Goal: Task Accomplishment & Management: Use online tool/utility

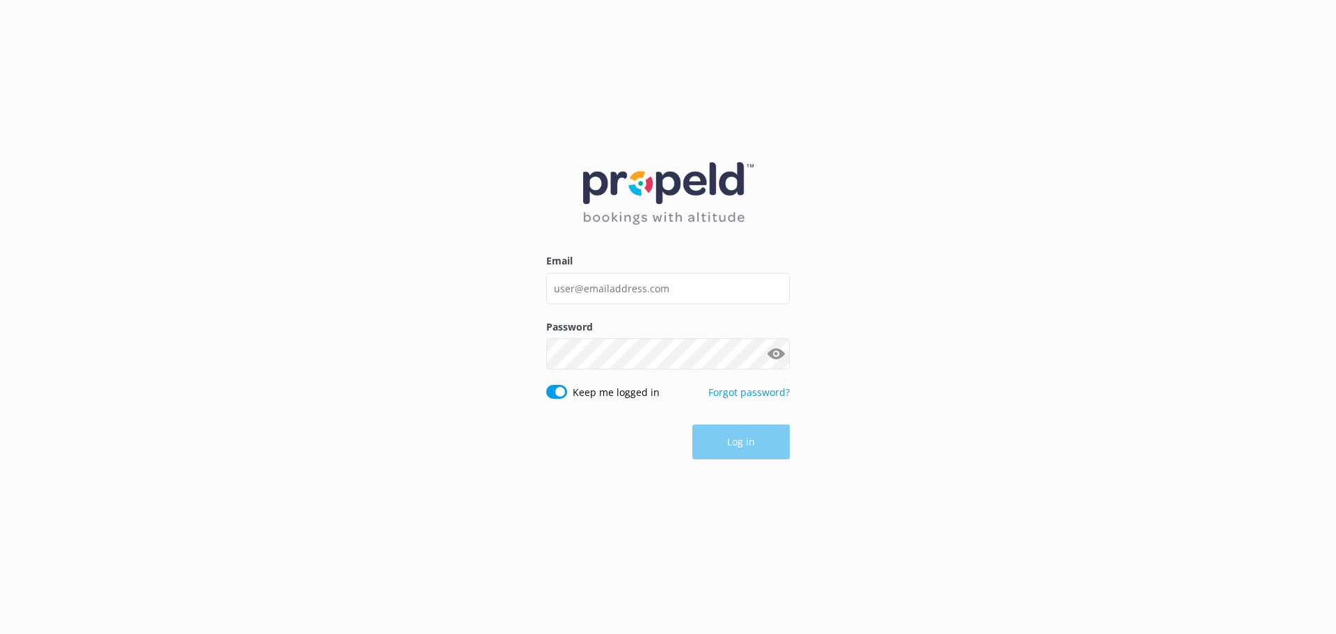
click at [642, 269] on div "Email" at bounding box center [668, 285] width 244 height 65
click at [644, 287] on input "Email" at bounding box center [668, 288] width 244 height 31
drag, startPoint x: 699, startPoint y: 291, endPoint x: 263, endPoint y: 221, distance: 441.9
click at [263, 221] on div "Email [EMAIL_ADDRESS][DOMAIN_NAME] Password Show password Keep me logged in For…" at bounding box center [668, 317] width 1336 height 634
type input "[EMAIL_ADDRESS][DOMAIN_NAME]"
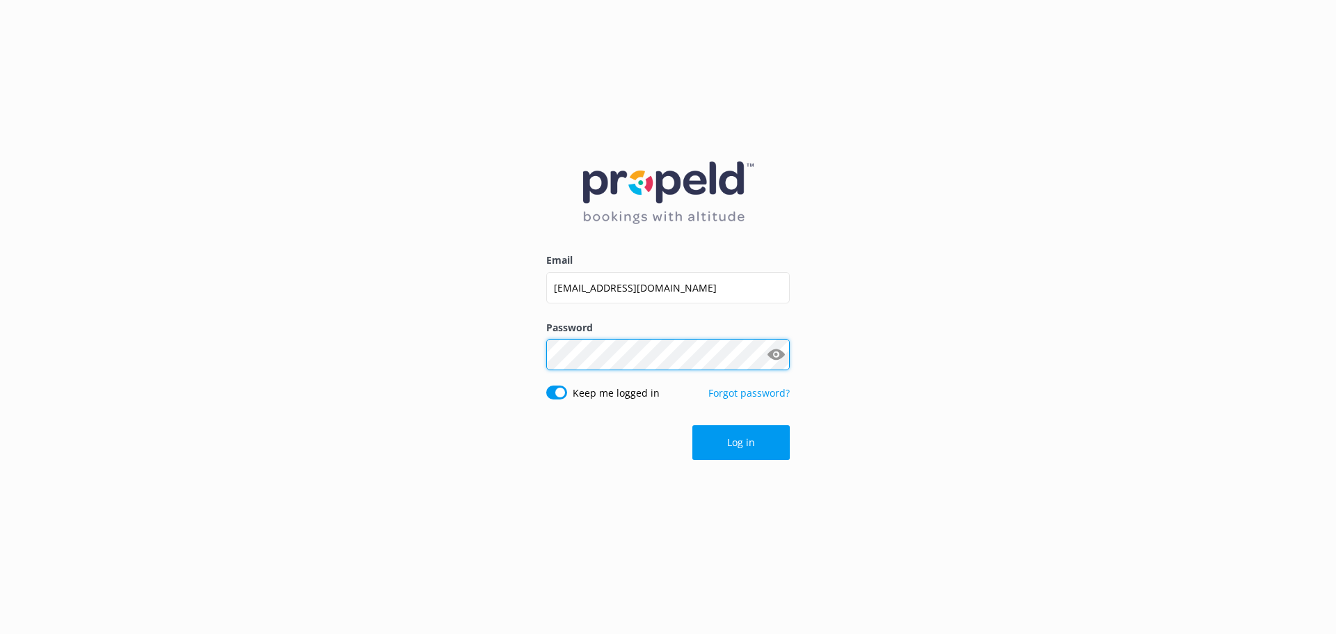
click button "Log in" at bounding box center [740, 442] width 97 height 35
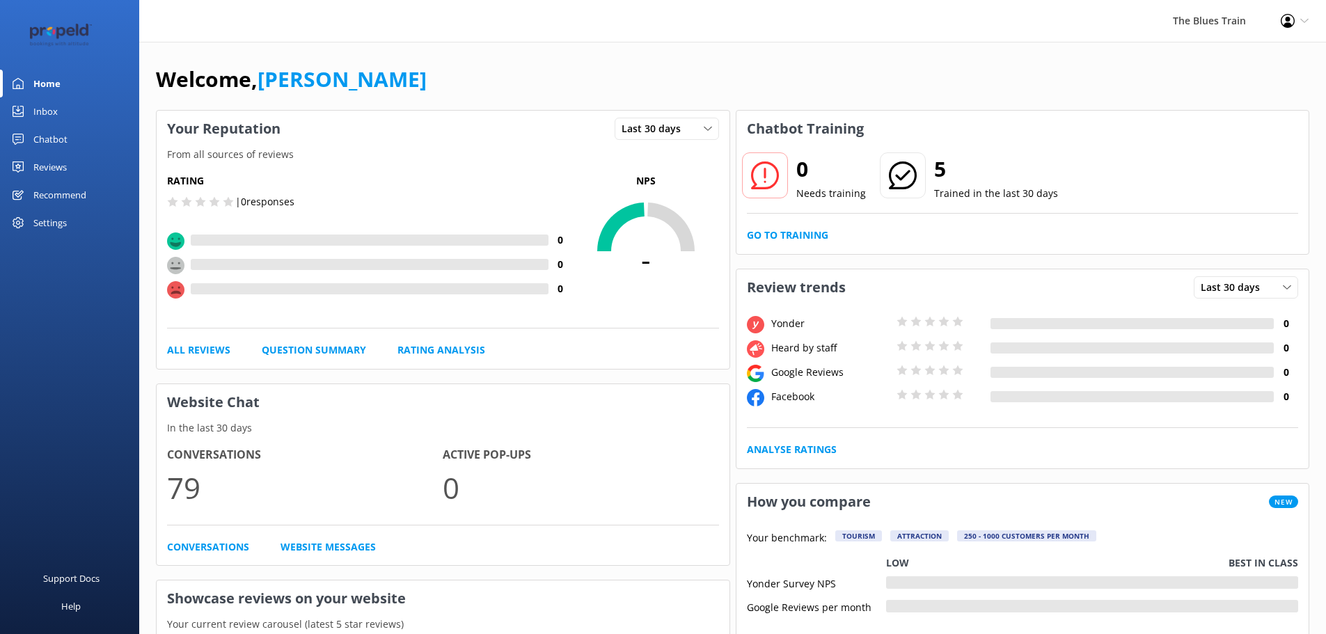
click at [67, 112] on link "Inbox" at bounding box center [69, 111] width 139 height 28
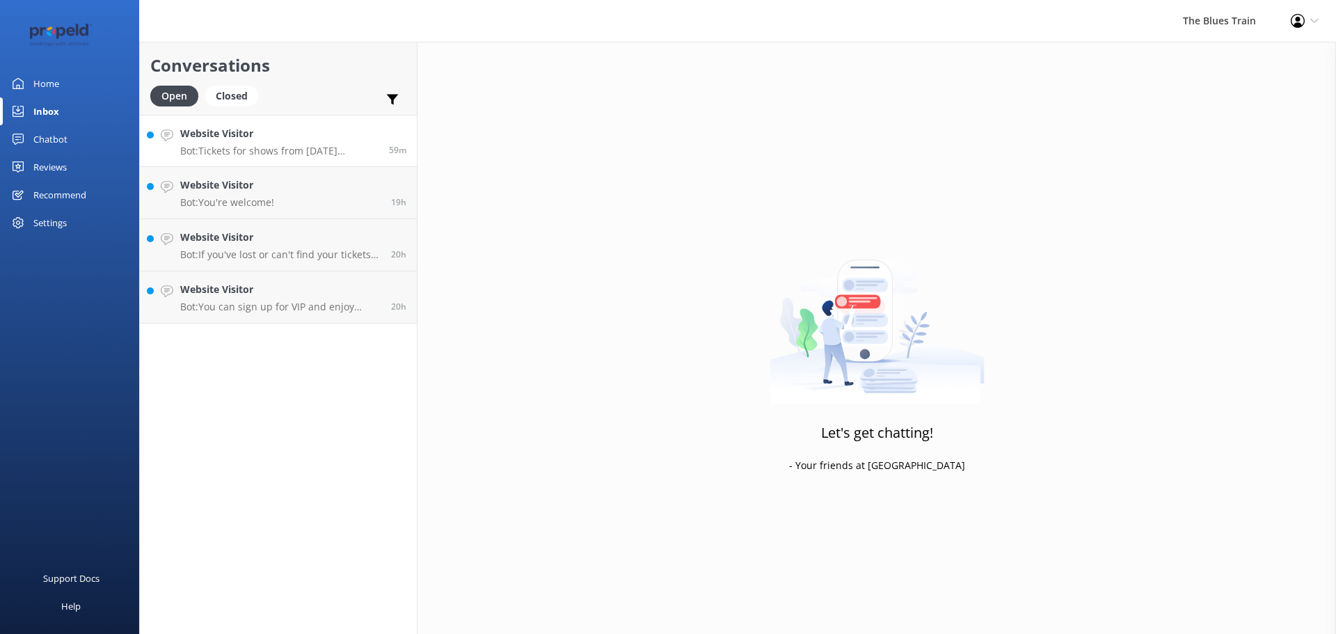
click at [269, 130] on h4 "Website Visitor" at bounding box center [279, 133] width 198 height 15
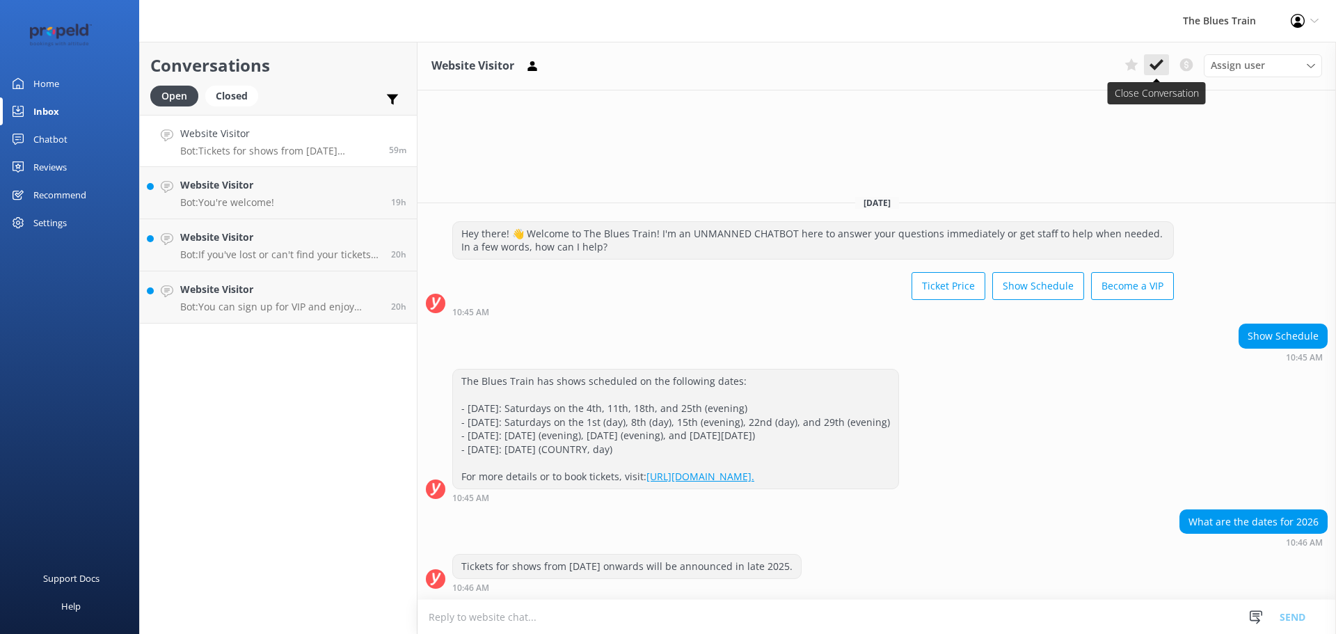
click at [1157, 60] on icon at bounding box center [1157, 65] width 14 height 14
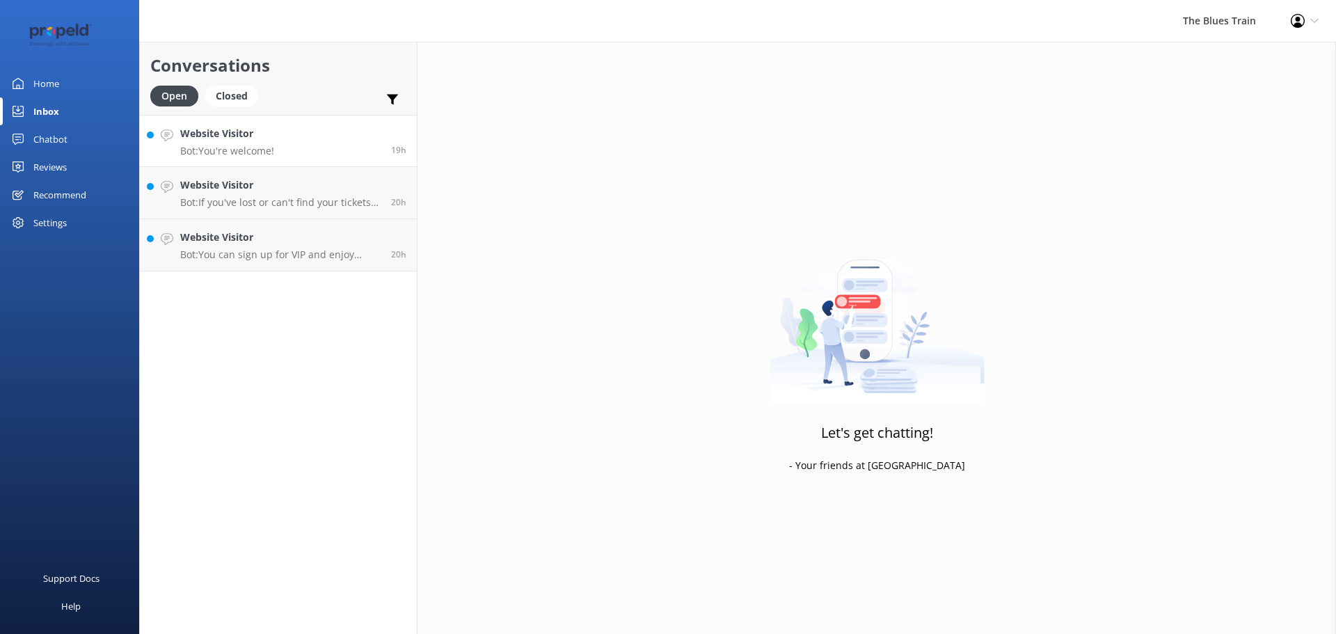
click at [281, 154] on link "Website Visitor Bot: You're welcome! 19h" at bounding box center [278, 141] width 277 height 52
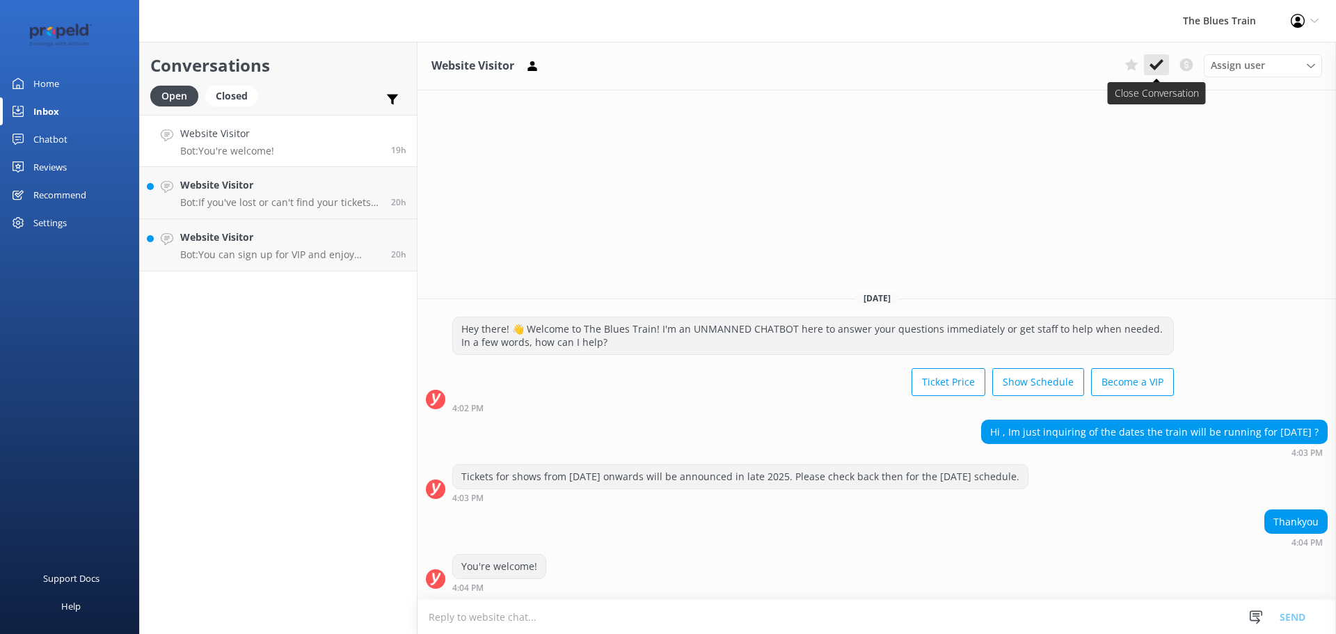
click at [1155, 70] on icon at bounding box center [1157, 65] width 14 height 14
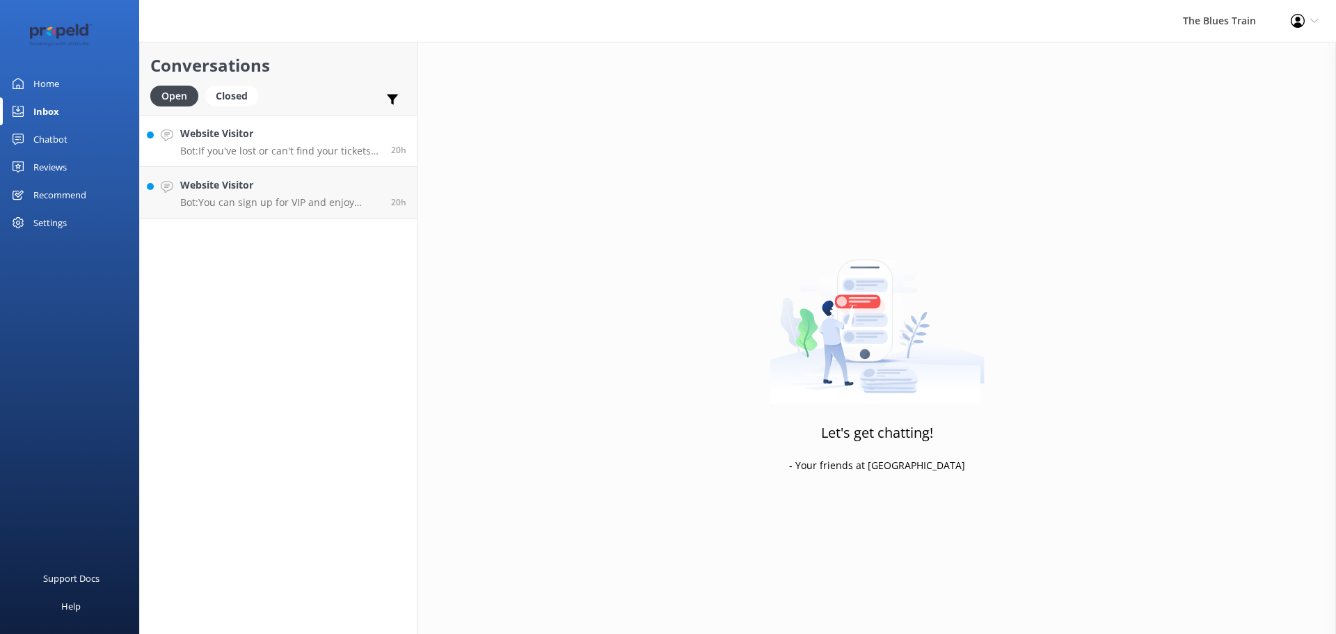
click at [369, 140] on h4 "Website Visitor" at bounding box center [280, 133] width 200 height 15
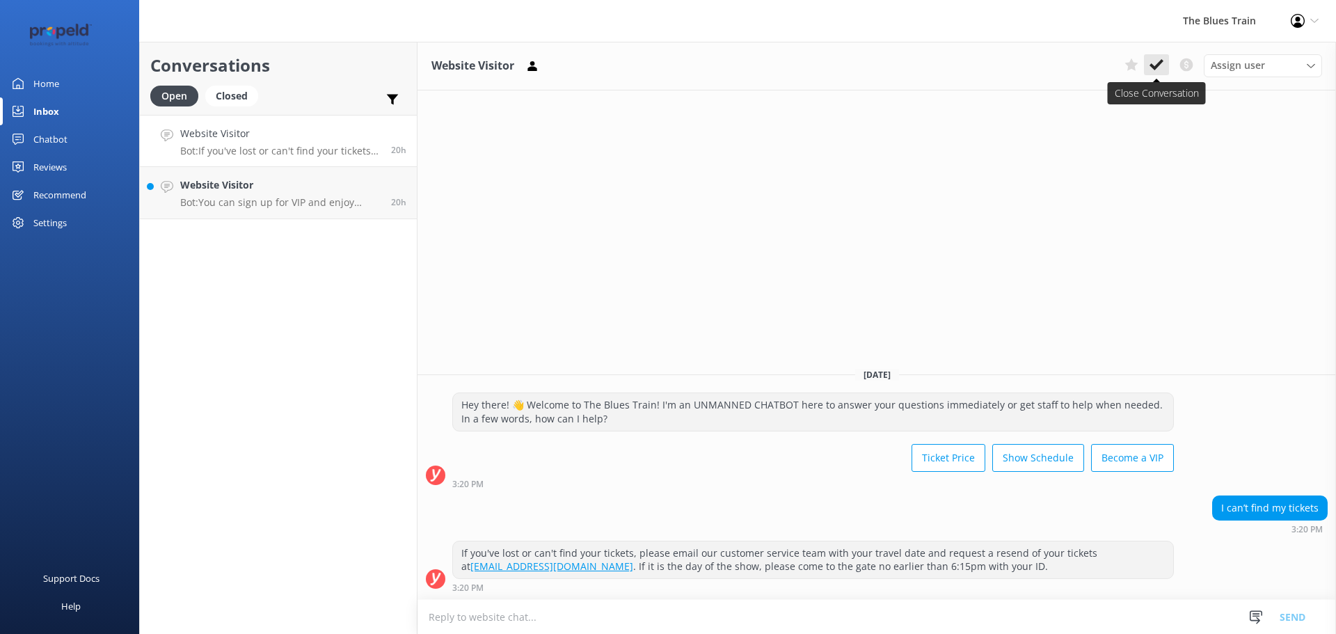
click at [1158, 58] on icon at bounding box center [1157, 65] width 14 height 14
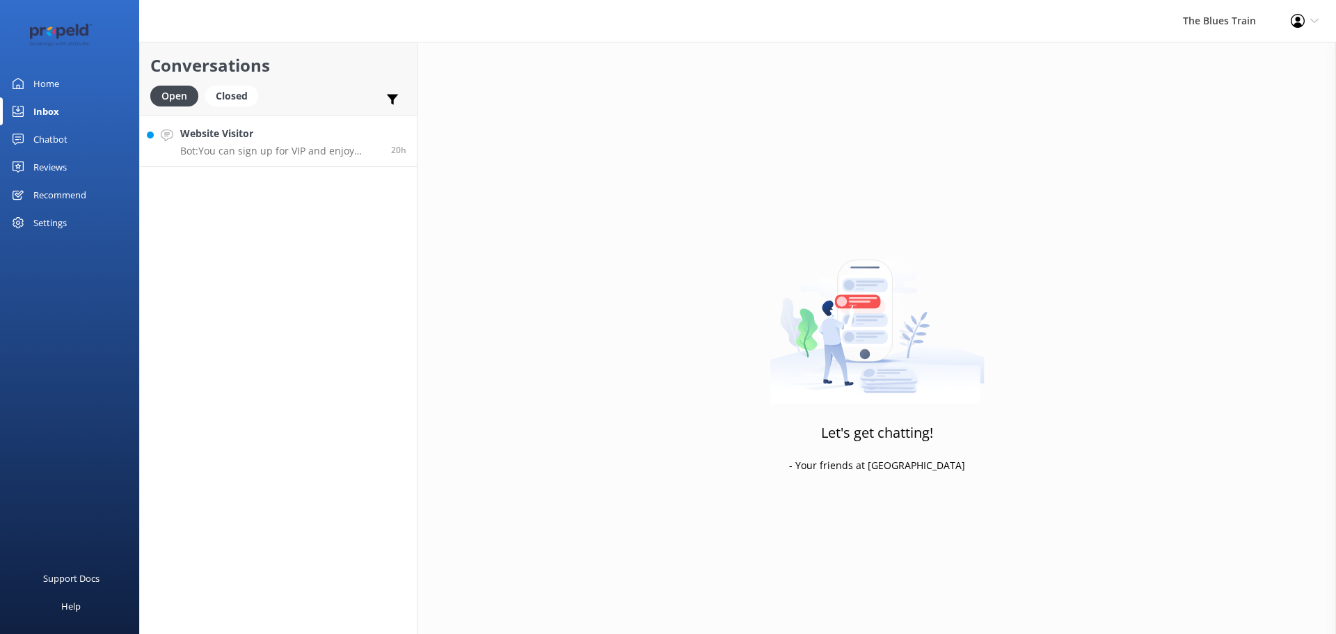
click at [344, 141] on h4 "Website Visitor" at bounding box center [280, 133] width 200 height 15
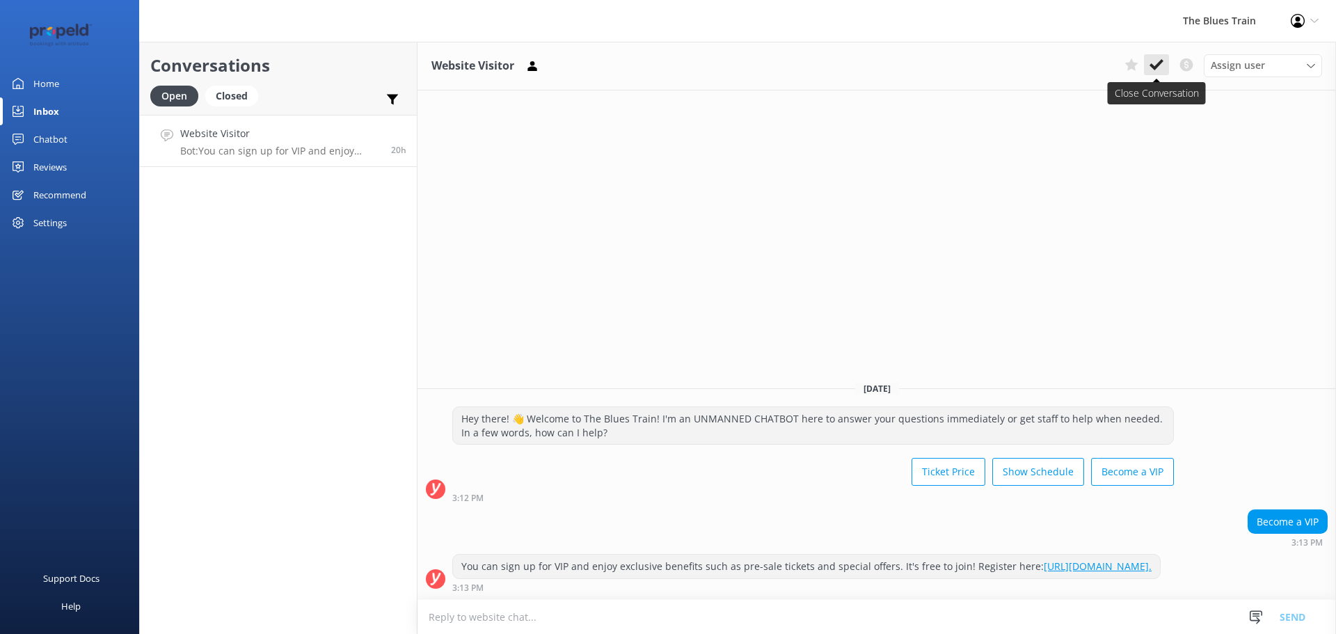
click at [1156, 55] on button at bounding box center [1156, 64] width 25 height 21
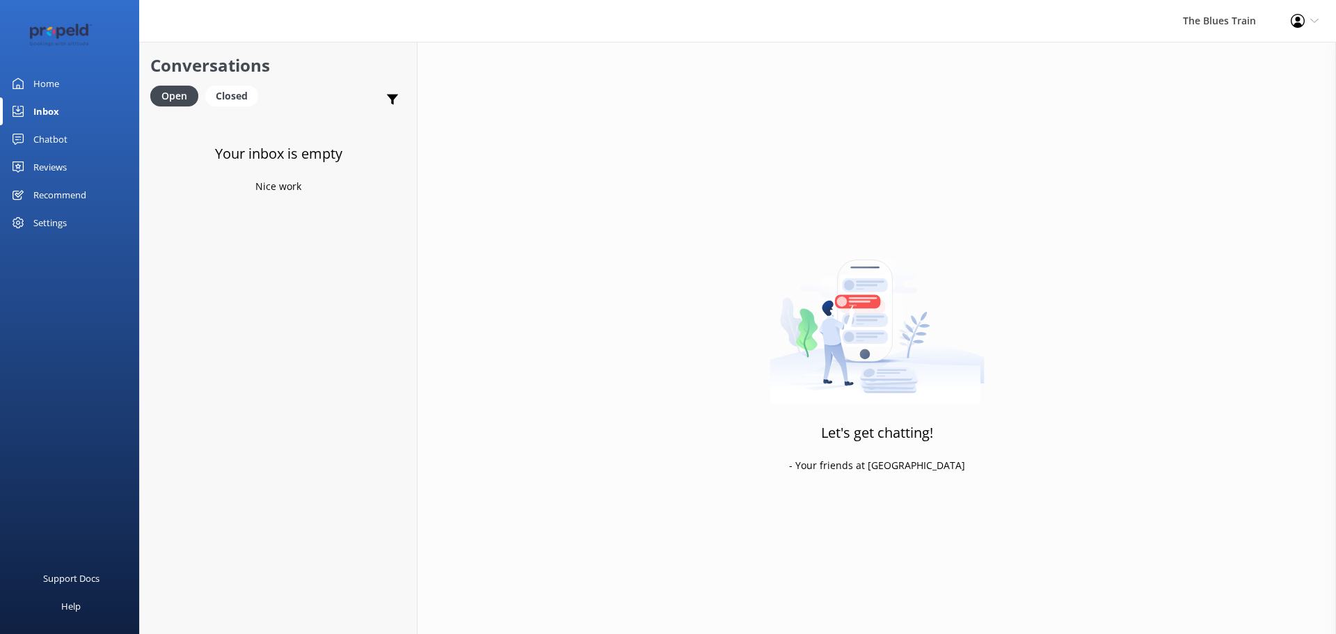
click at [58, 128] on div "Chatbot" at bounding box center [50, 139] width 34 height 28
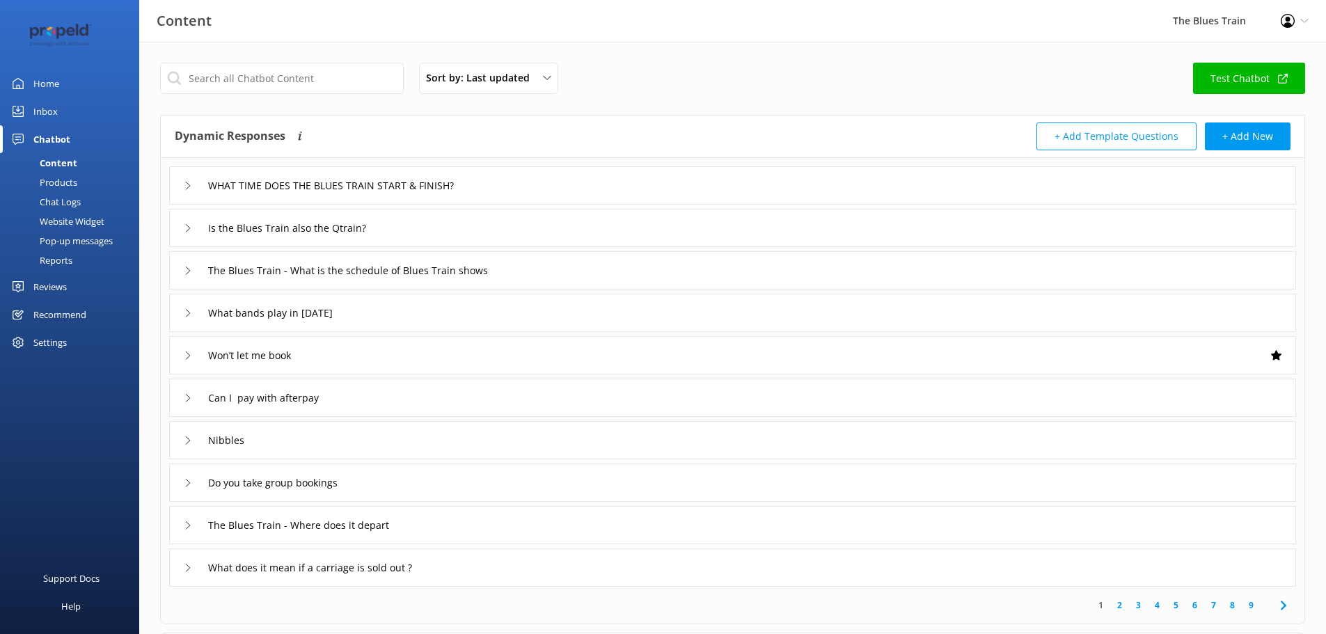
click at [69, 199] on div "Chat Logs" at bounding box center [44, 201] width 72 height 19
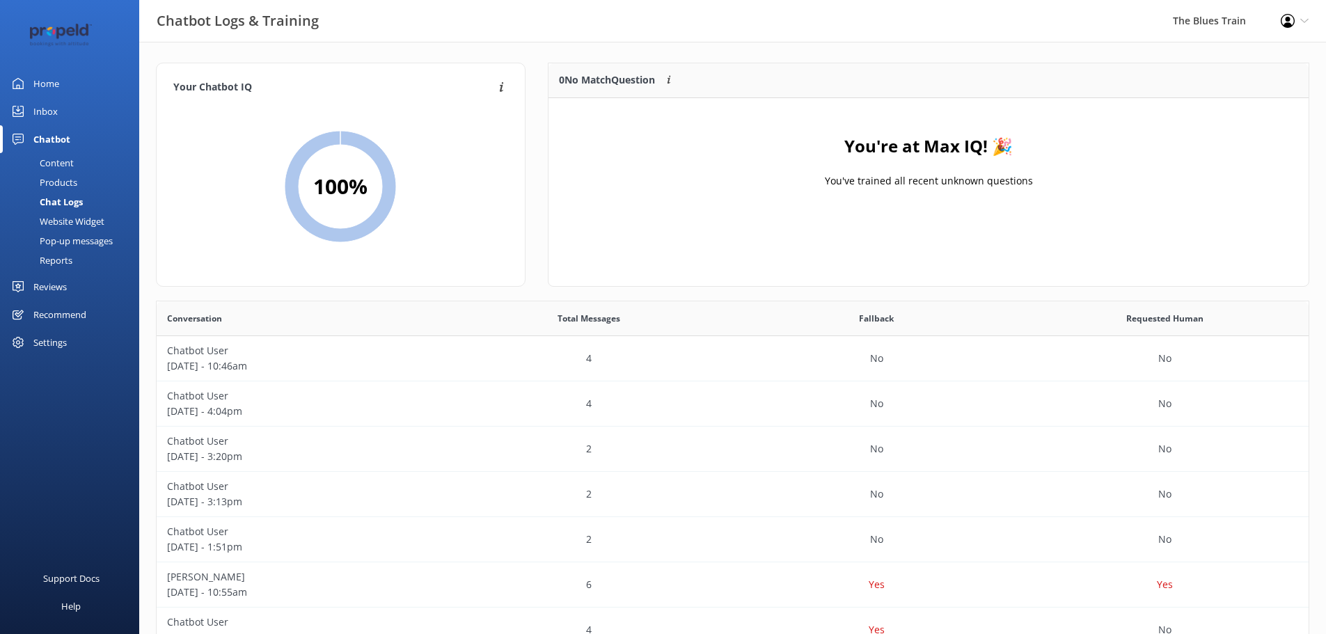
scroll to position [164, 749]
